Goal: Information Seeking & Learning: Learn about a topic

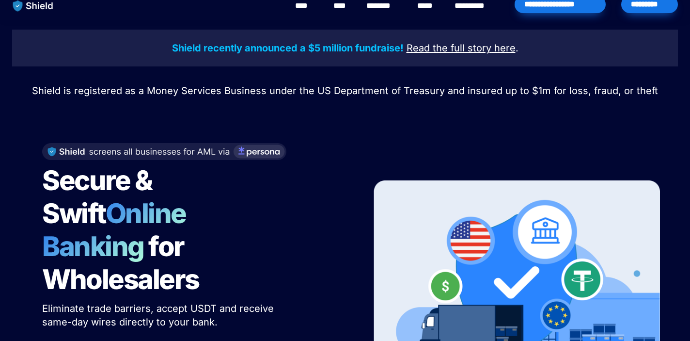
scroll to position [10, 0]
drag, startPoint x: 299, startPoint y: 62, endPoint x: 294, endPoint y: 70, distance: 9.8
click at [294, 70] on div "Shield recently announced a $5 million fundraise! Read the full story here . Sh…" at bounding box center [345, 222] width 690 height 406
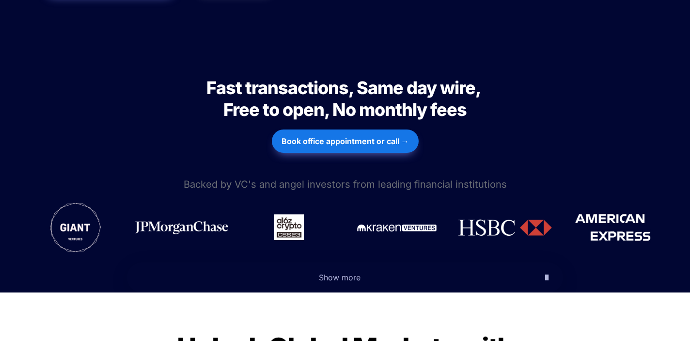
scroll to position [387, 0]
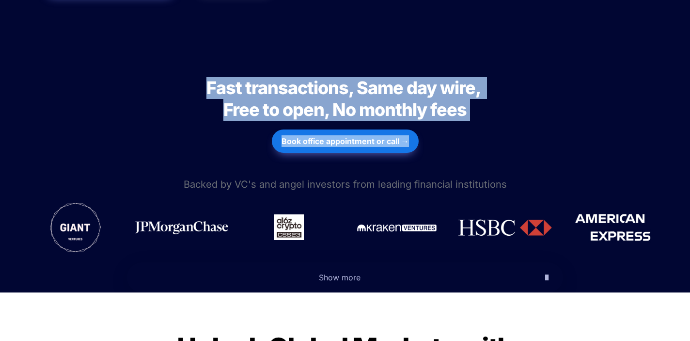
drag, startPoint x: 200, startPoint y: 28, endPoint x: 219, endPoint y: 125, distance: 99.4
click at [219, 125] on div "Fast transactions, Same day wire, Free to open, No monthly fees Fast transactio…" at bounding box center [345, 111] width 690 height 127
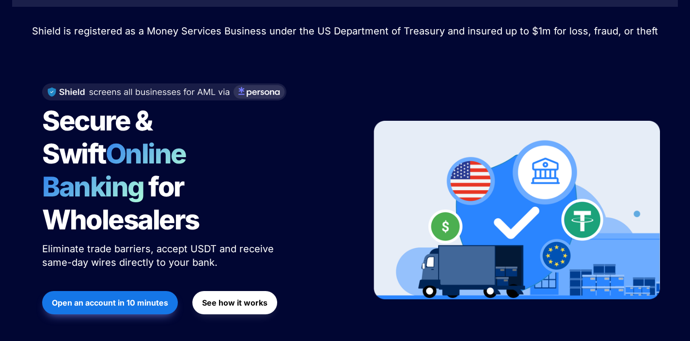
scroll to position [0, 0]
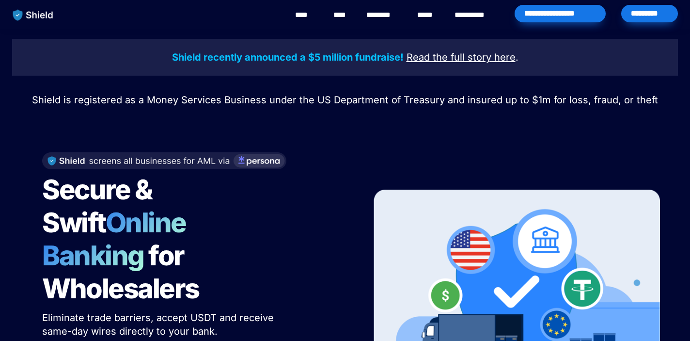
click at [454, 15] on div "**********" at bounding box center [476, 15] width 49 height 30
click at [461, 14] on link "**********" at bounding box center [476, 15] width 44 height 12
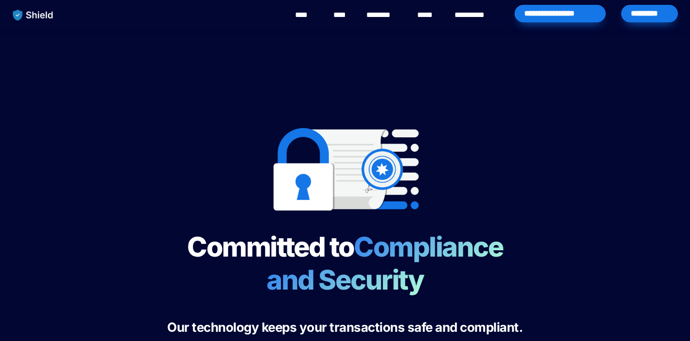
click at [428, 12] on link "****" at bounding box center [427, 15] width 21 height 12
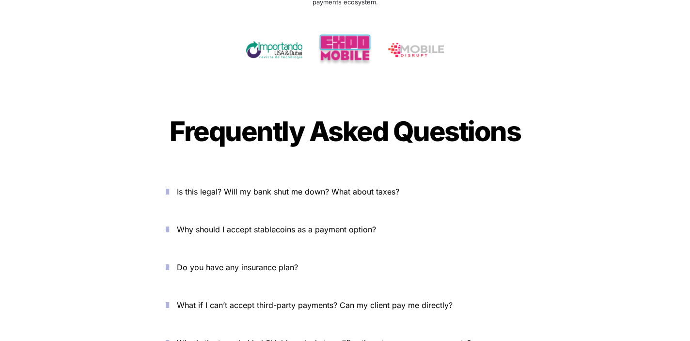
scroll to position [3194, 0]
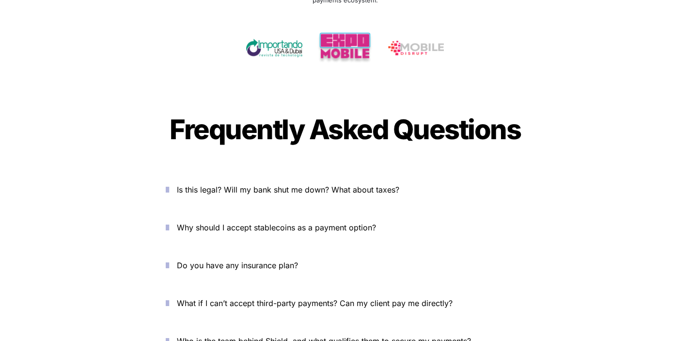
click at [243, 182] on p "Is this legal? Will my bank shut me down? What about taxes?" at bounding box center [350, 190] width 347 height 16
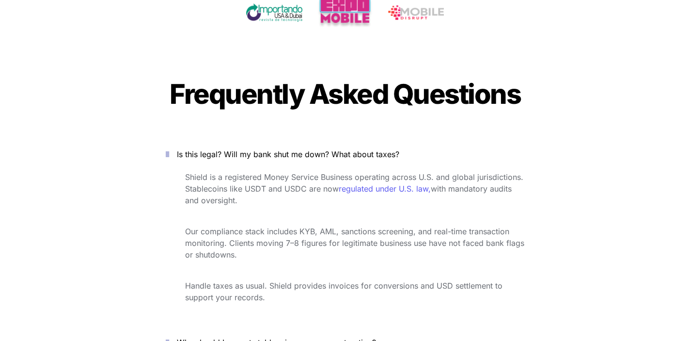
scroll to position [3364, 0]
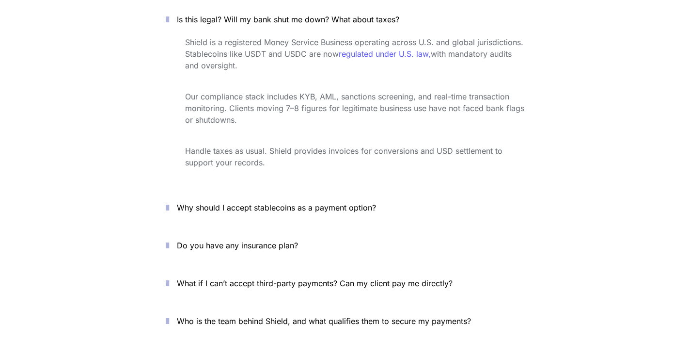
click at [199, 192] on button "Why should I accept stablecoins as a payment option?" at bounding box center [345, 207] width 388 height 30
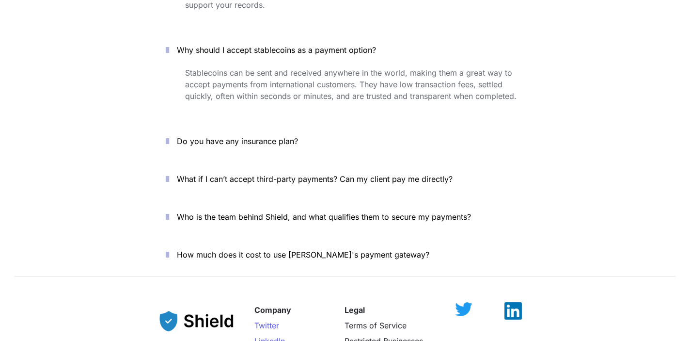
scroll to position [3523, 0]
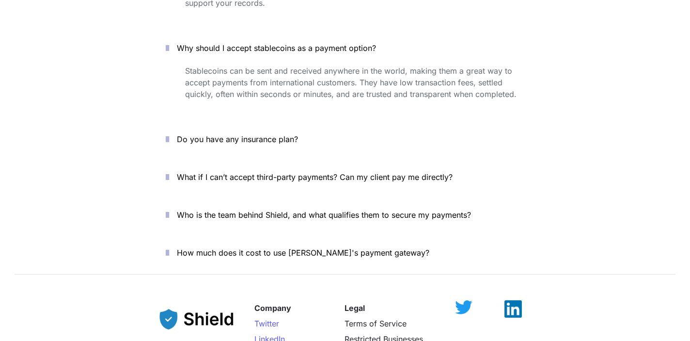
click at [213, 210] on span "Who is the team behind Shield, and what qualifies them to secure my payments?" at bounding box center [324, 215] width 294 height 10
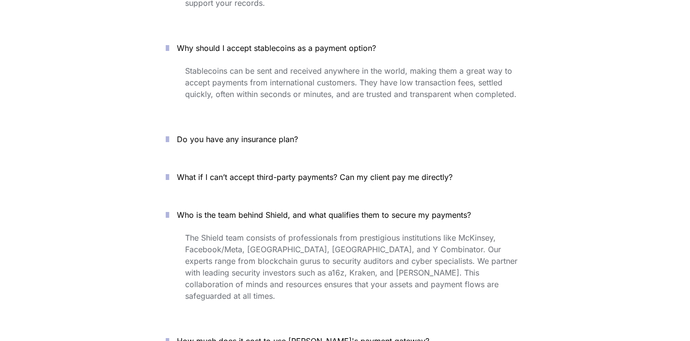
drag, startPoint x: 213, startPoint y: 161, endPoint x: 172, endPoint y: 161, distance: 40.7
click at [172, 161] on div "Is this legal? Will my bank shut me down? What about taxes? Shield is a registe…" at bounding box center [345, 100] width 388 height 511
